Goal: Information Seeking & Learning: Learn about a topic

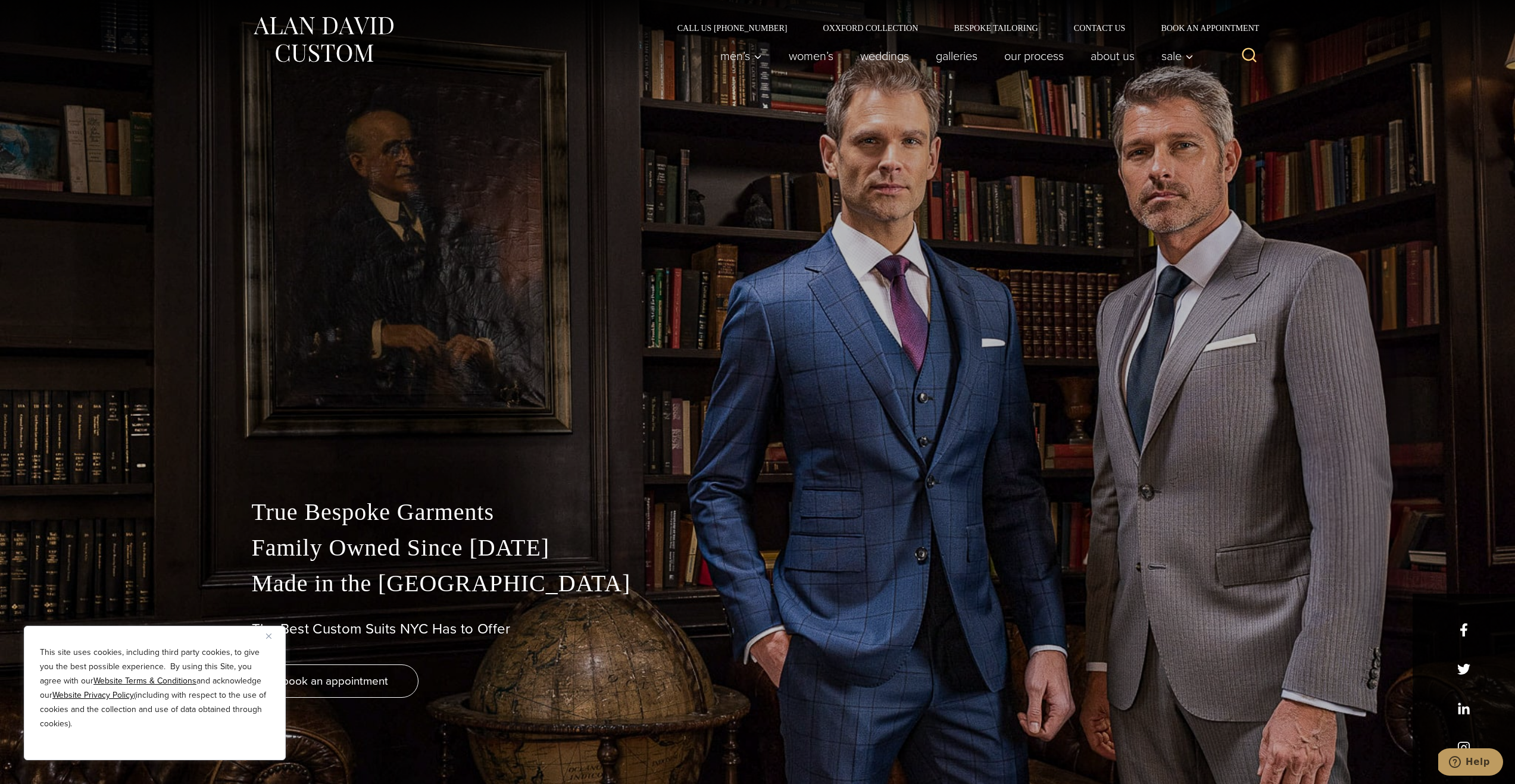
click at [267, 637] on img "Close" at bounding box center [269, 637] width 5 height 5
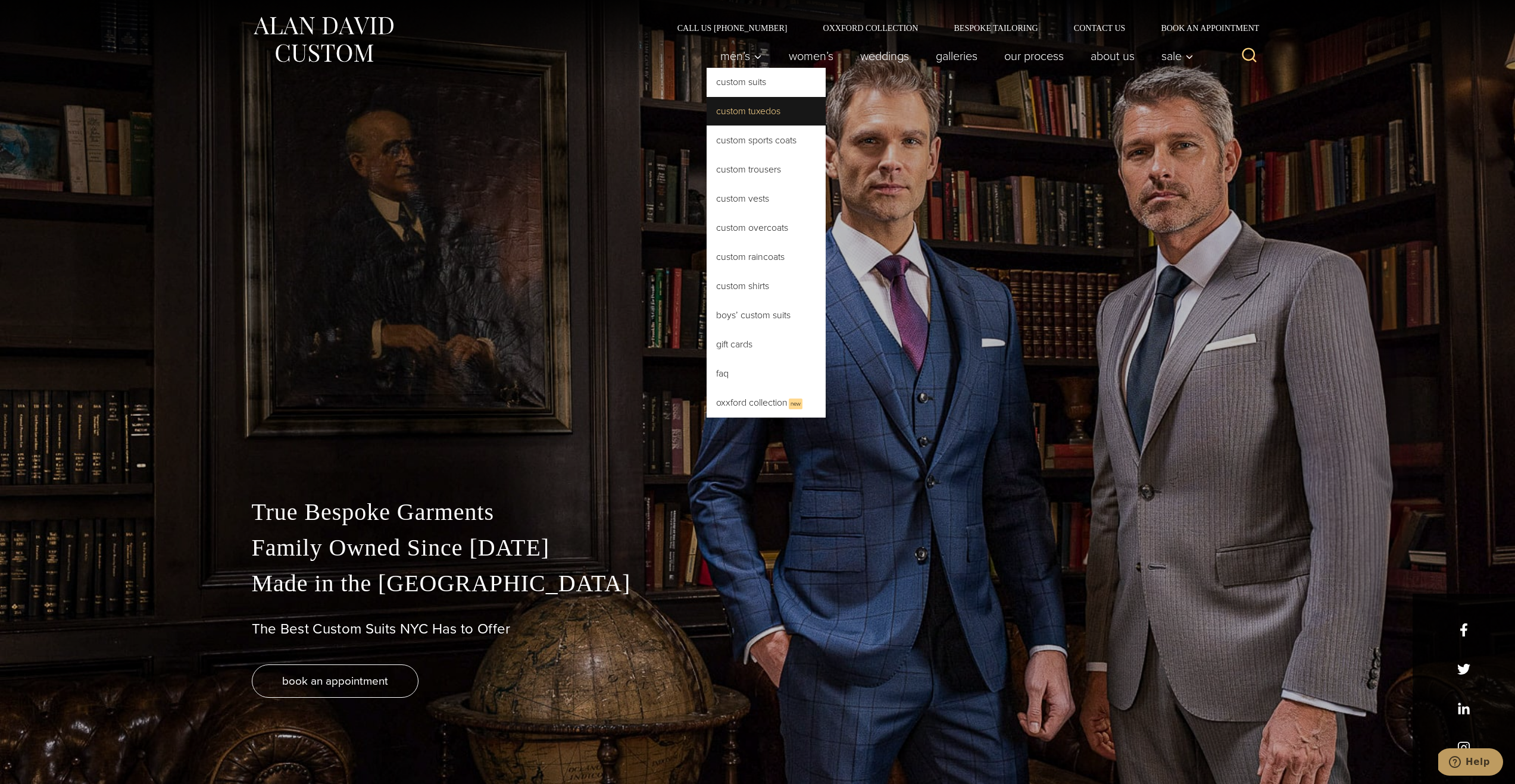
click at [755, 114] on link "Custom Tuxedos" at bounding box center [766, 111] width 119 height 29
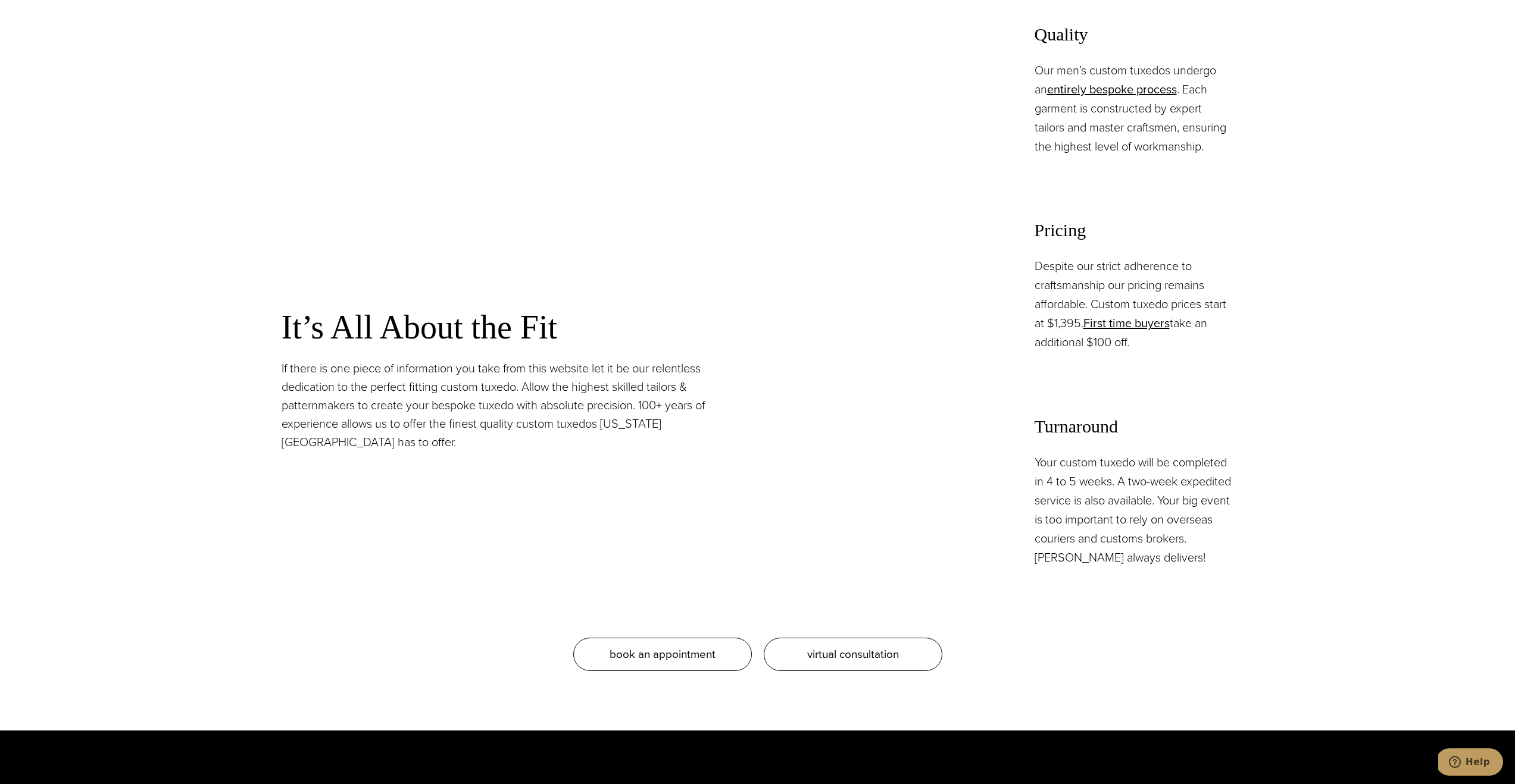
scroll to position [1199, 0]
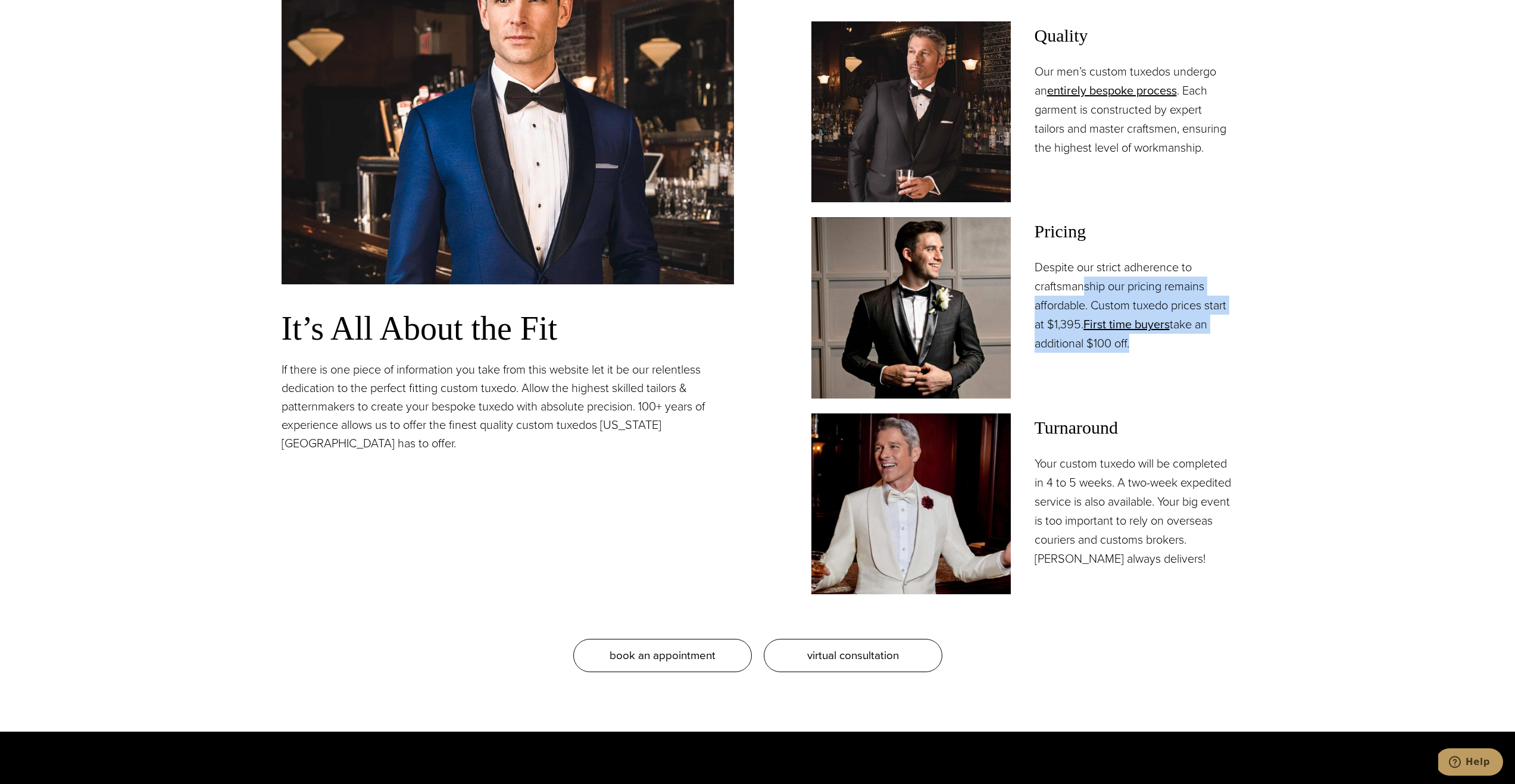
drag, startPoint x: 1084, startPoint y: 291, endPoint x: 1129, endPoint y: 342, distance: 68.0
click at [1129, 345] on p "Despite our strict adherence to craftsmanship our pricing remains affordable. C…" at bounding box center [1133, 305] width 199 height 95
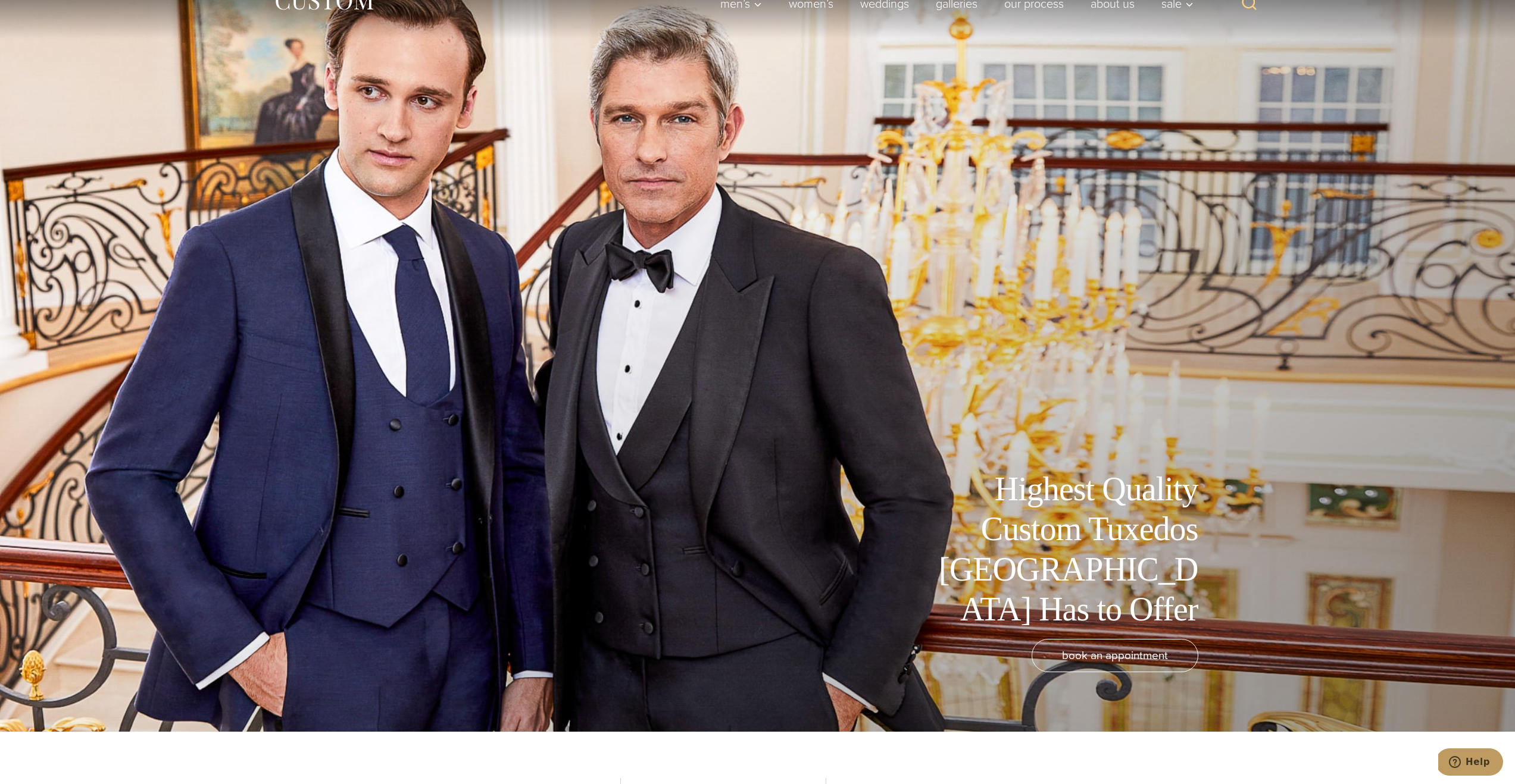
scroll to position [0, 0]
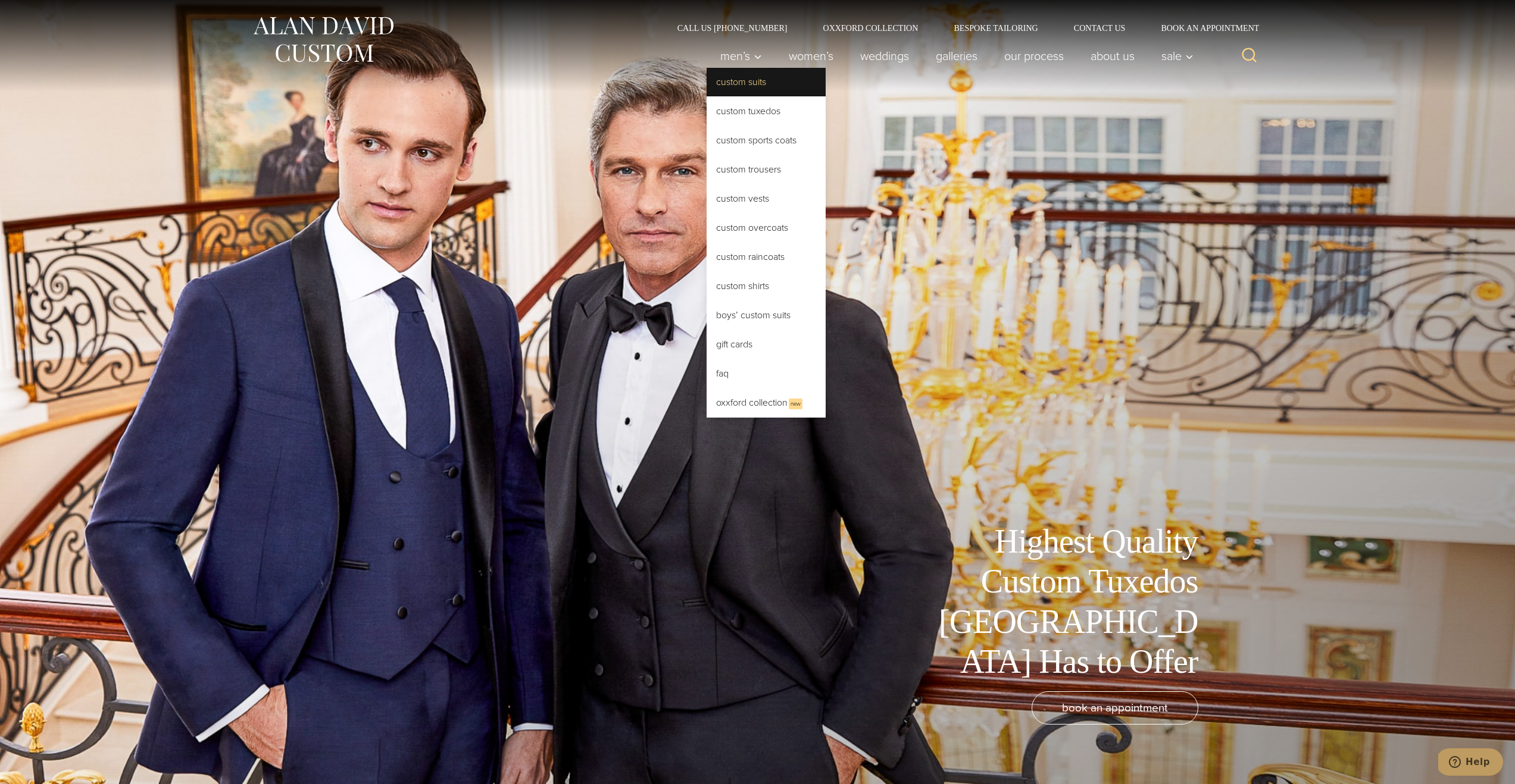
click at [733, 79] on link "Custom Suits" at bounding box center [766, 82] width 119 height 29
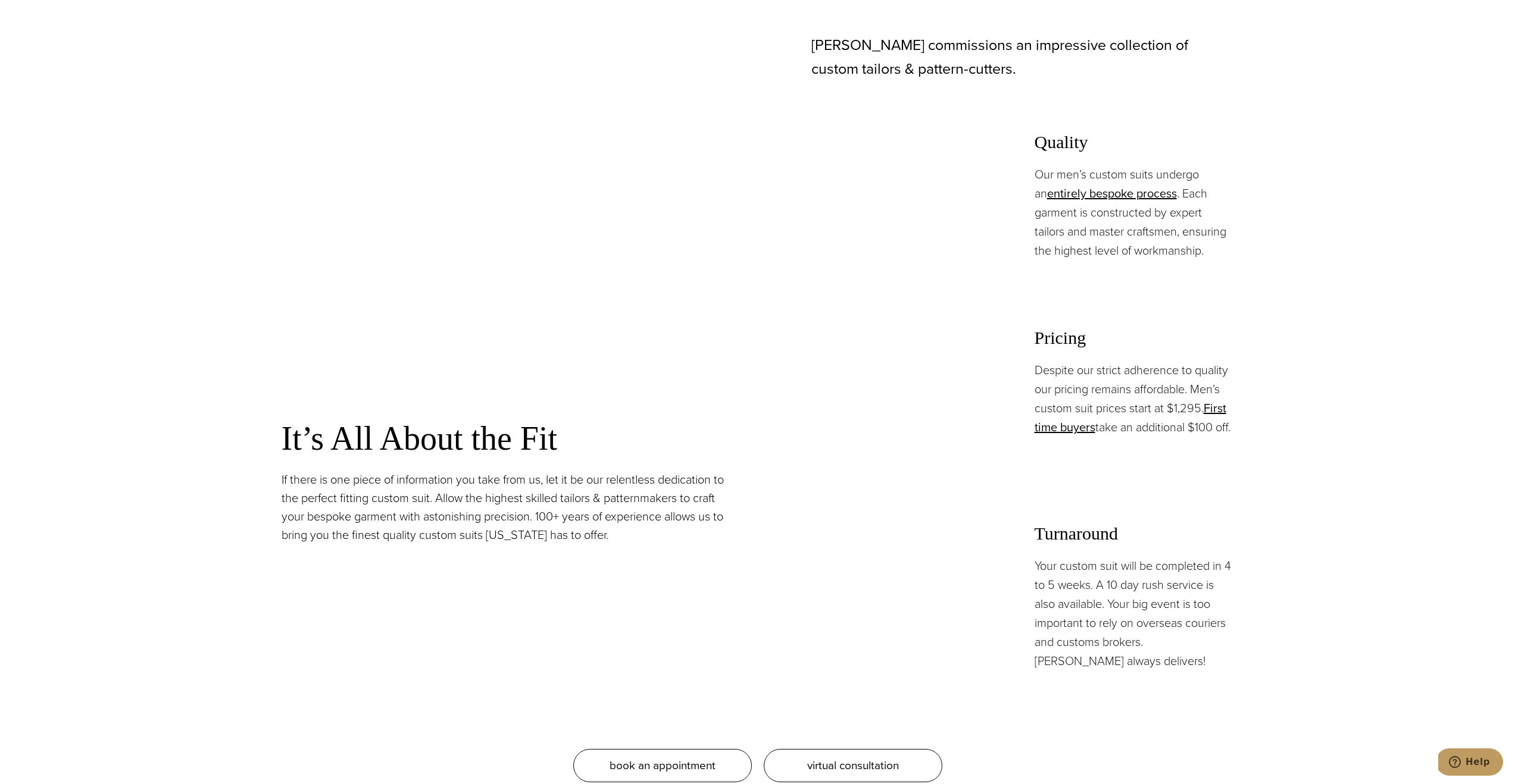
scroll to position [1061, 0]
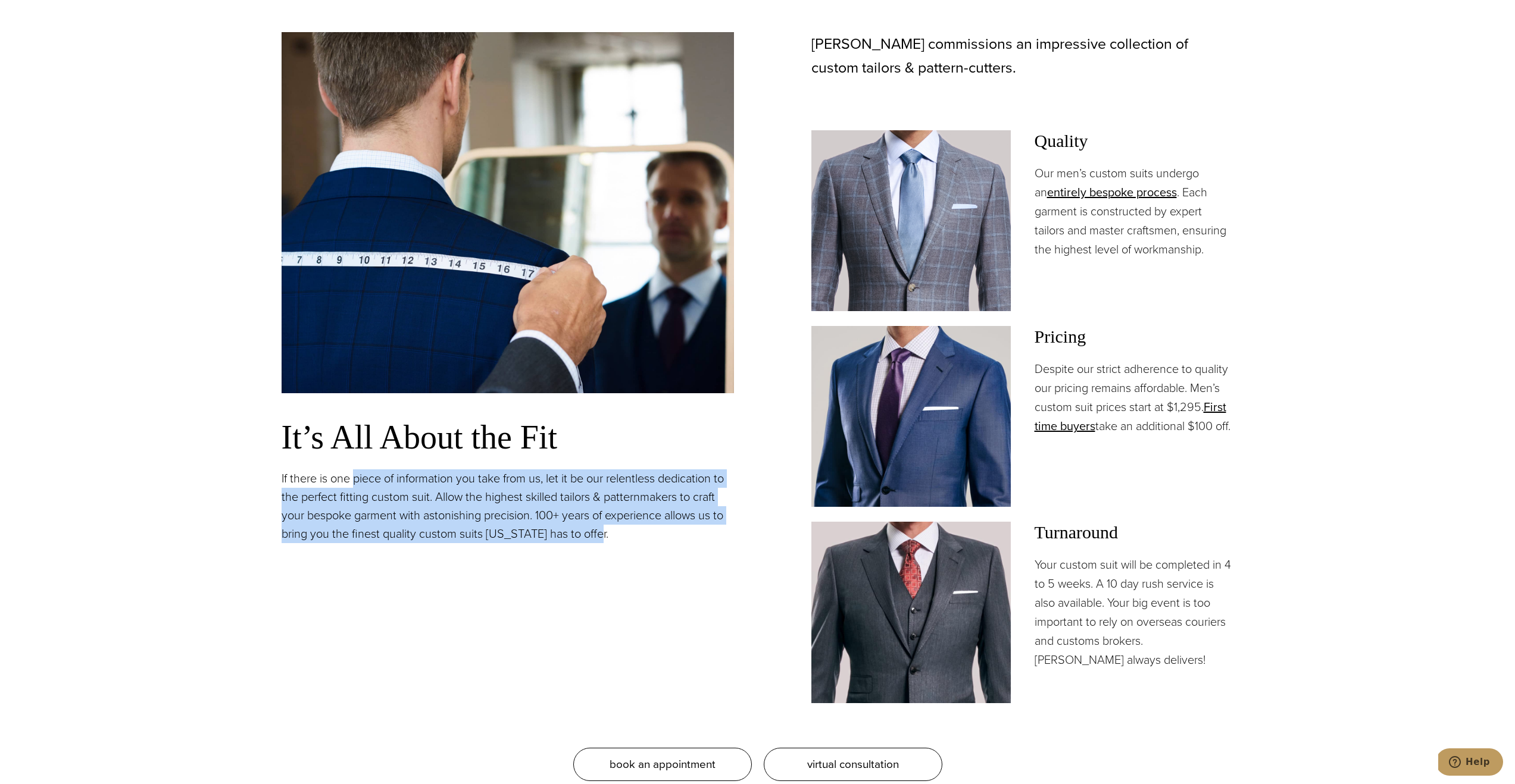
drag, startPoint x: 355, startPoint y: 481, endPoint x: 622, endPoint y: 540, distance: 273.4
click at [622, 540] on p "If there is one piece of information you take from us, let it be our relentless…" at bounding box center [508, 506] width 453 height 74
drag, startPoint x: 1079, startPoint y: 365, endPoint x: 1151, endPoint y: 442, distance: 105.4
click at [1151, 436] on p "Despite our strict adherence to quality our pricing remains affordable. Men’s c…" at bounding box center [1133, 398] width 199 height 76
click at [1133, 379] on p "Despite our strict adherence to quality our pricing remains affordable. Men’s c…" at bounding box center [1133, 398] width 199 height 76
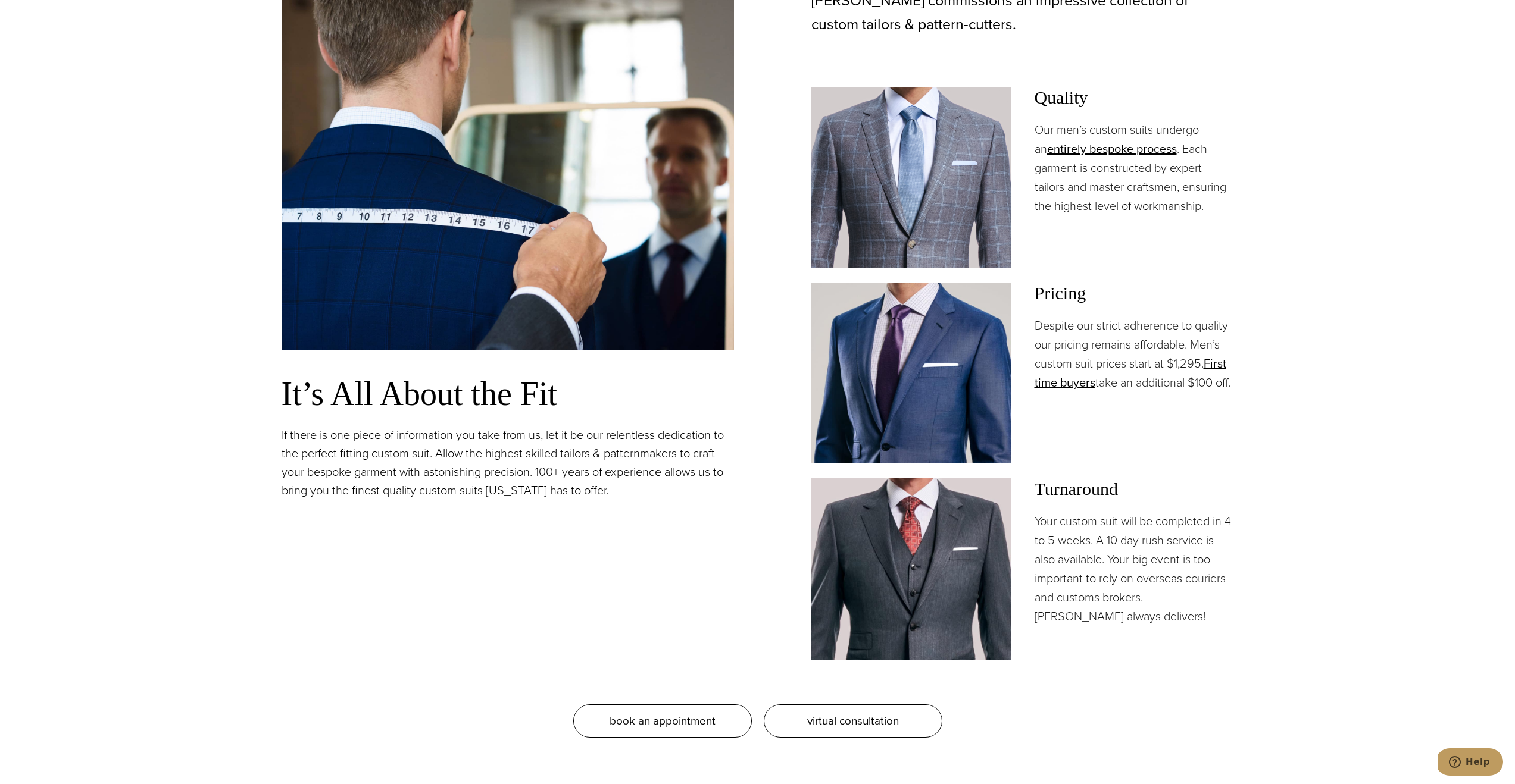
scroll to position [1192, 0]
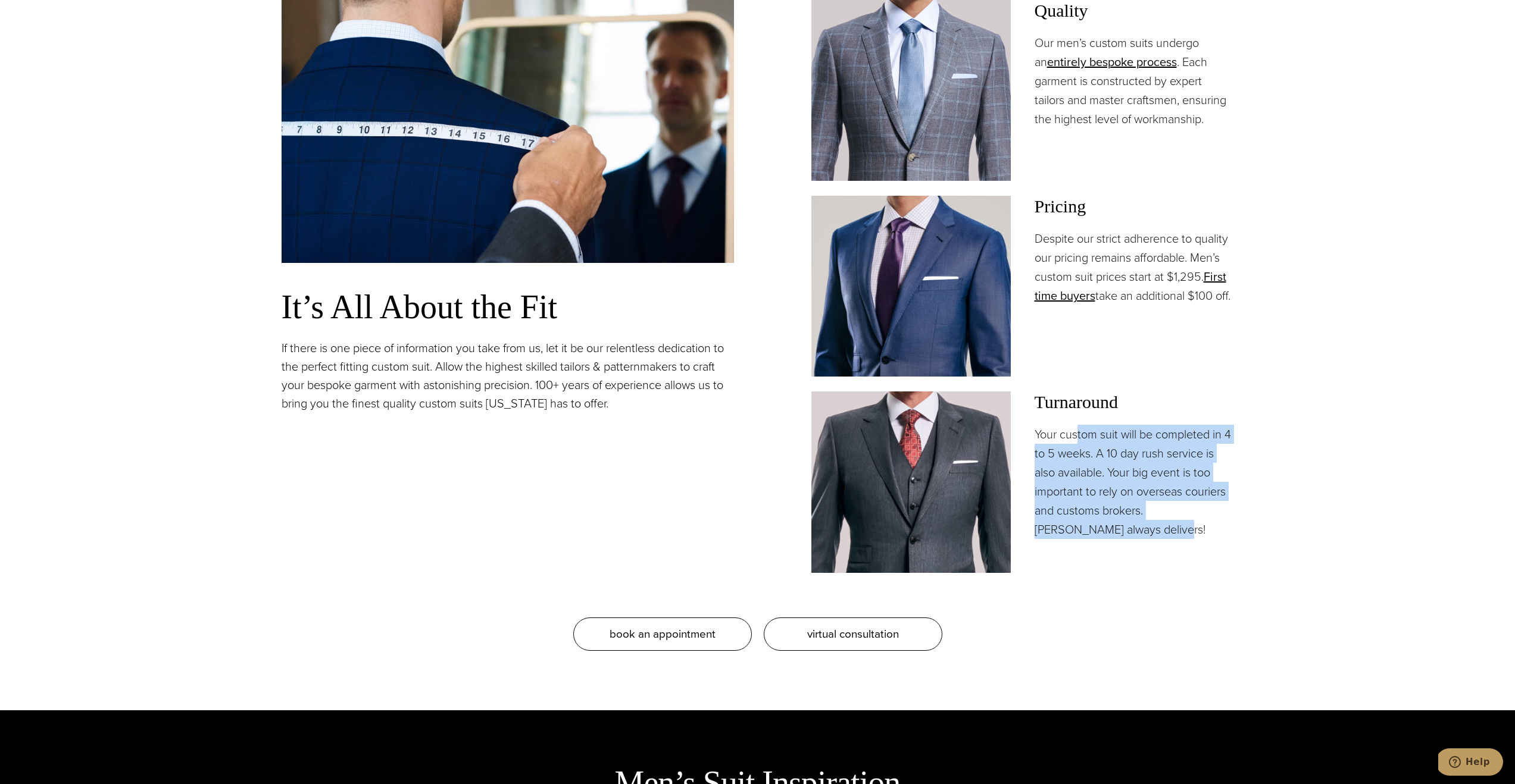
drag, startPoint x: 1078, startPoint y: 435, endPoint x: 1184, endPoint y: 532, distance: 143.7
click at [1184, 532] on p "Your custom suit will be completed in 4 to 5 weeks. A 10 day rush service is al…" at bounding box center [1133, 481] width 199 height 114
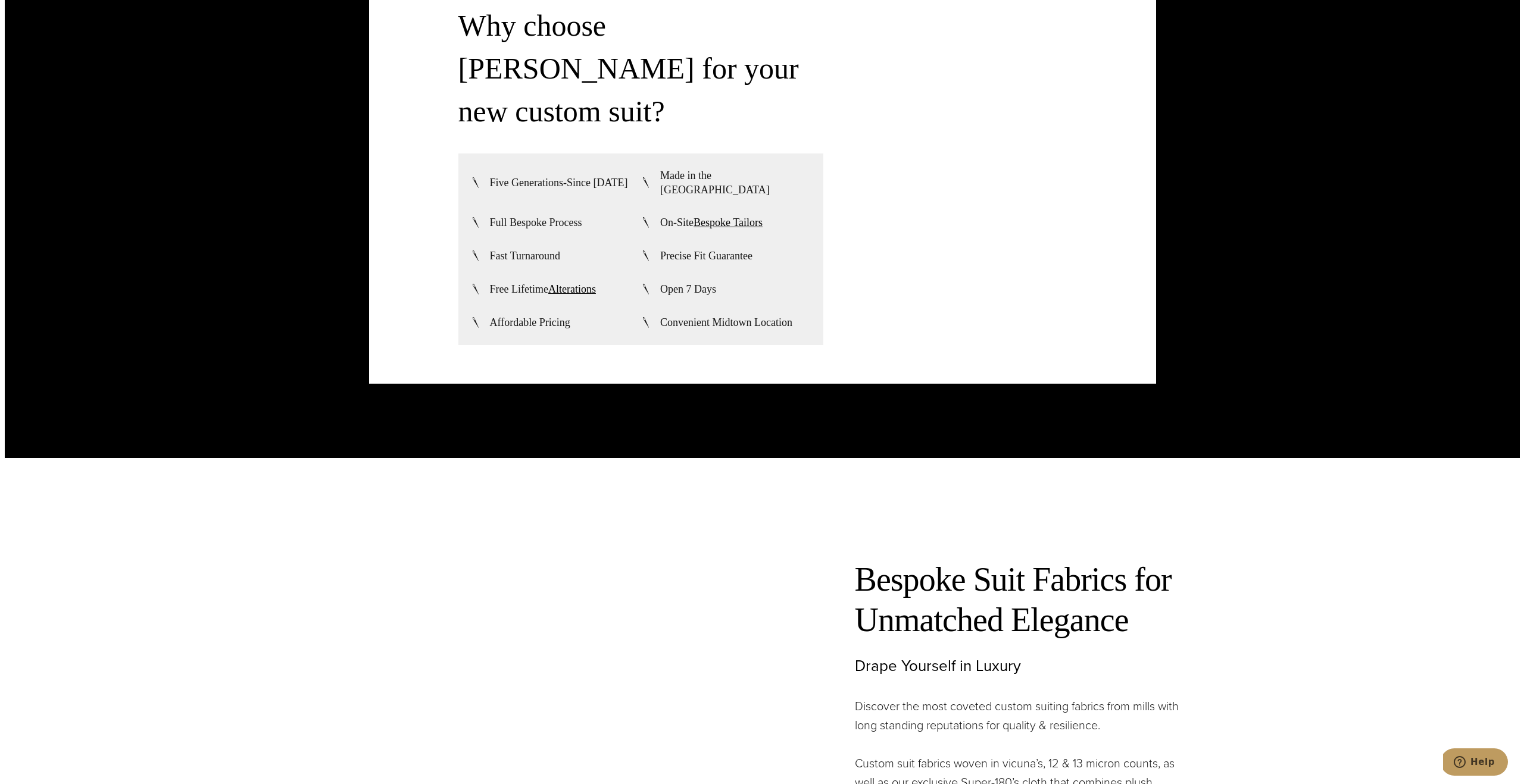
scroll to position [3386, 0]
